Goal: Information Seeking & Learning: Learn about a topic

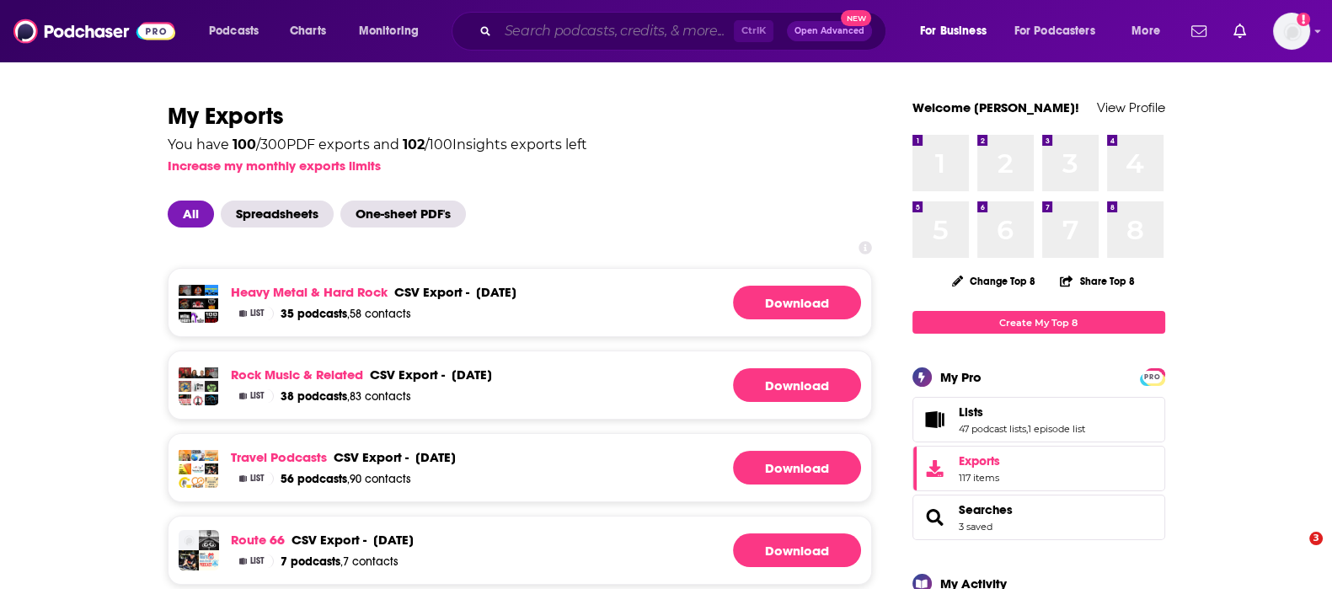
click at [515, 33] on input "Search podcasts, credits, & more..." at bounding box center [616, 31] width 236 height 27
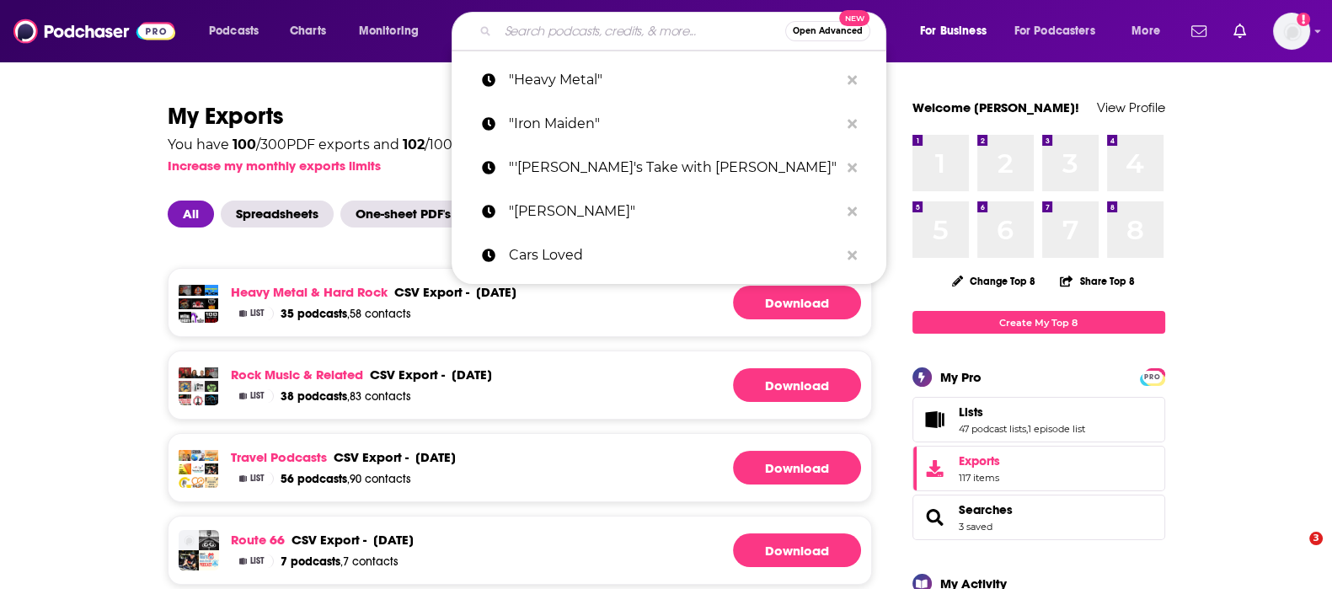
click at [518, 33] on input "Search podcasts, credits, & more..." at bounding box center [641, 31] width 287 height 27
click at [526, 31] on input "Search podcasts, credits, & more..." at bounding box center [641, 31] width 287 height 27
click at [528, 29] on input ""Monstert Movie F" at bounding box center [641, 31] width 287 height 27
click at [534, 25] on input ""Monstert Movie F" at bounding box center [641, 31] width 287 height 27
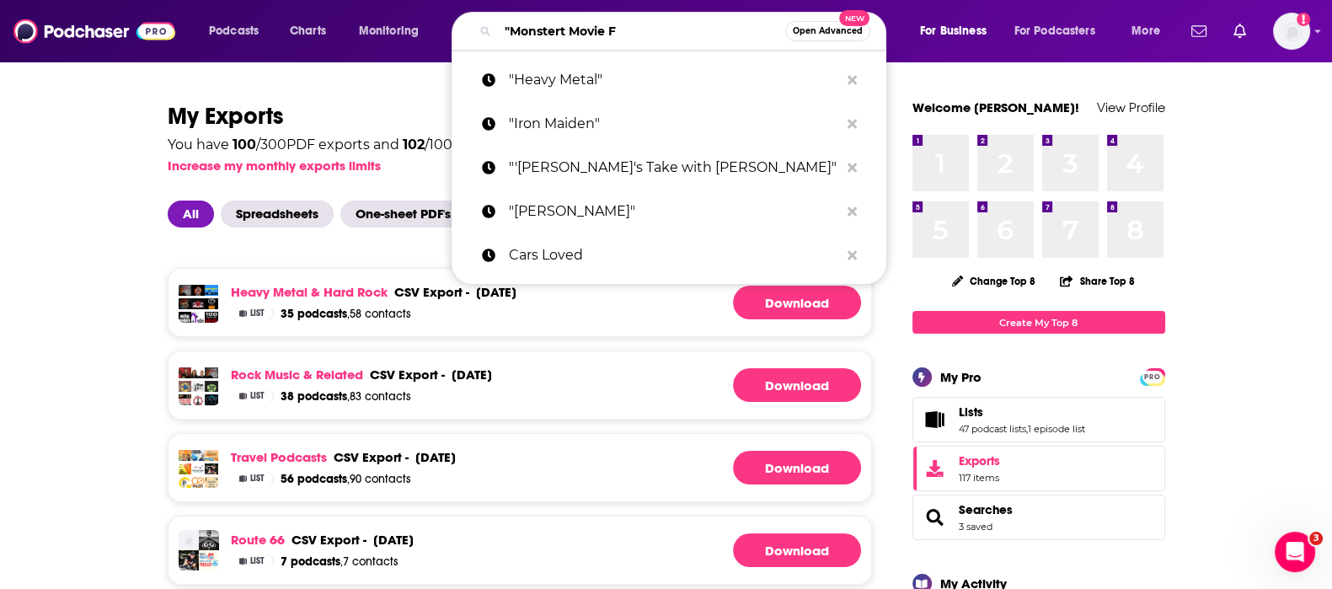
click at [534, 25] on input ""Monstert Movie F" at bounding box center [641, 31] width 287 height 27
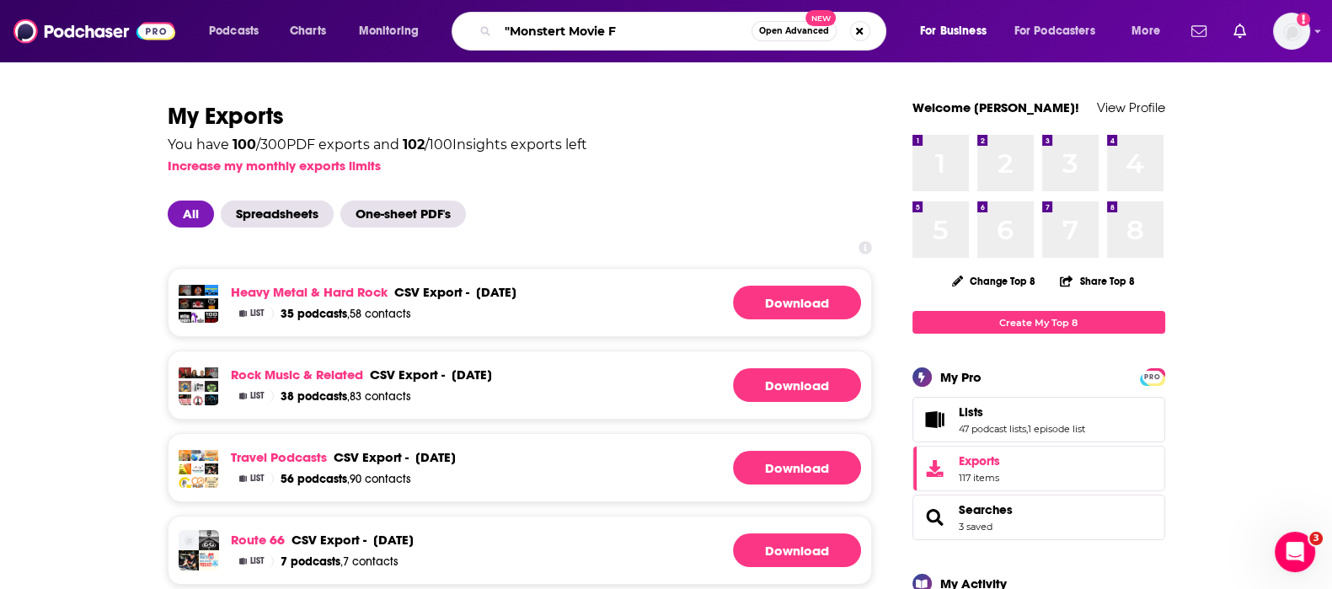
type input ""Monstert Movie F"
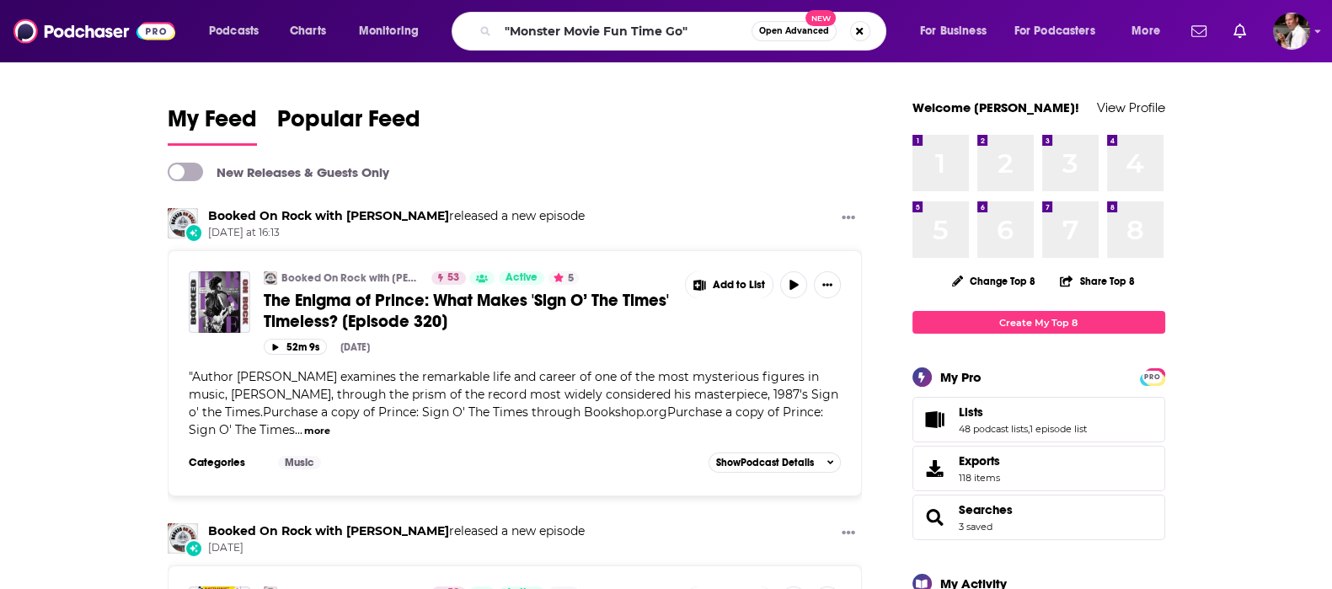
type input ""Monster Movie Fun Time Go""
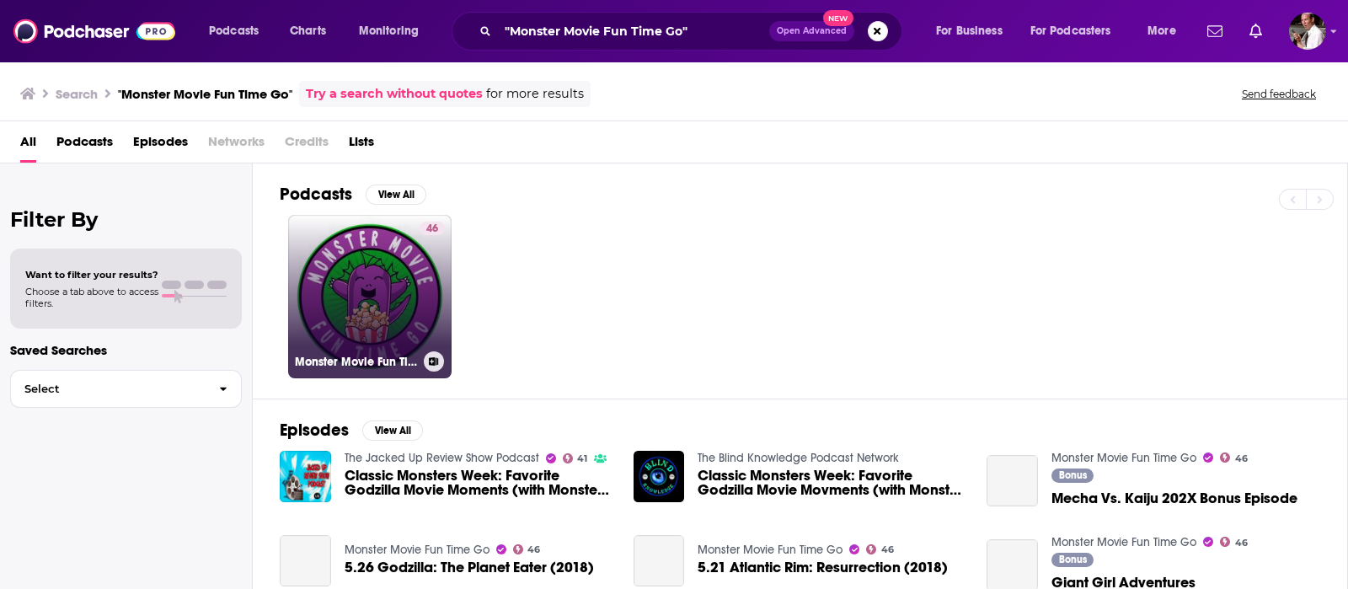
click at [339, 288] on link "46 Monster Movie Fun Time Go" at bounding box center [369, 296] width 163 height 163
